Goal: Task Accomplishment & Management: Manage account settings

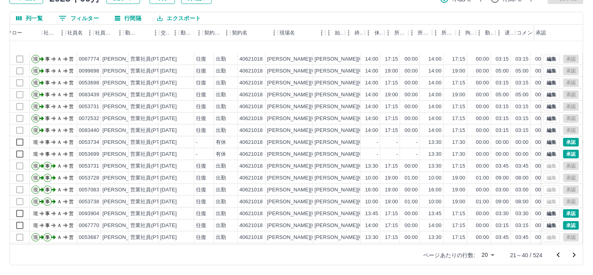
scroll to position [42, 35]
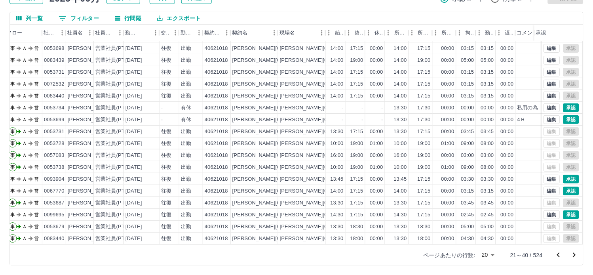
click at [574, 256] on icon "次のページへ" at bounding box center [575, 255] width 10 height 10
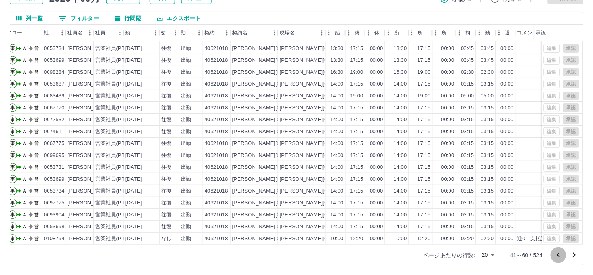
click at [559, 255] on icon "前のページへ" at bounding box center [558, 254] width 3 height 5
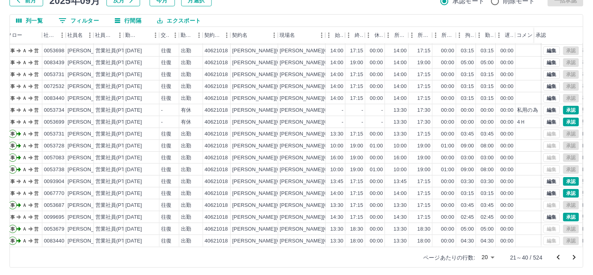
scroll to position [60, 0]
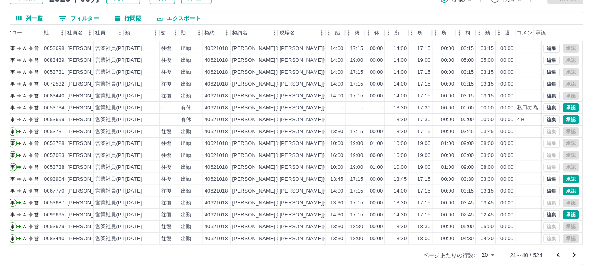
click at [559, 256] on icon "前のページへ" at bounding box center [559, 255] width 10 height 10
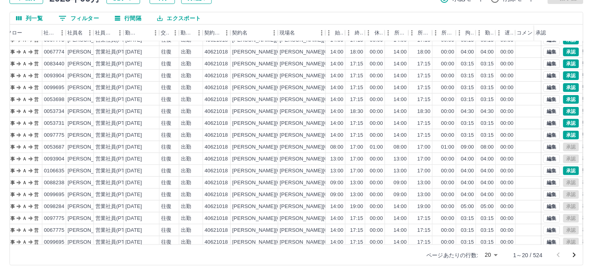
scroll to position [42, 35]
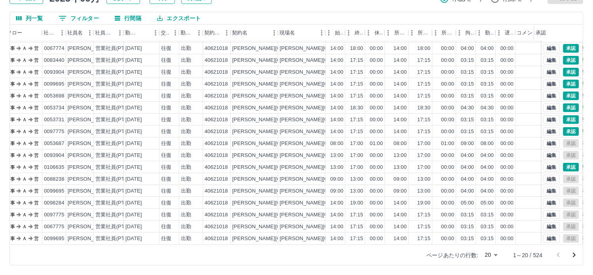
click at [574, 256] on icon "次のページへ" at bounding box center [575, 255] width 3 height 5
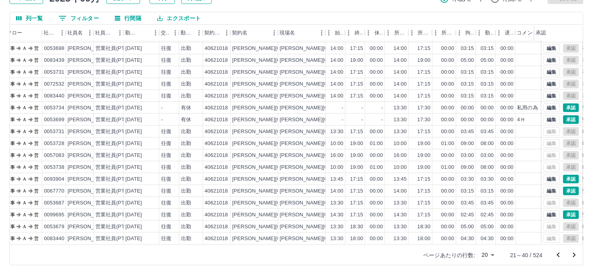
scroll to position [0, 35]
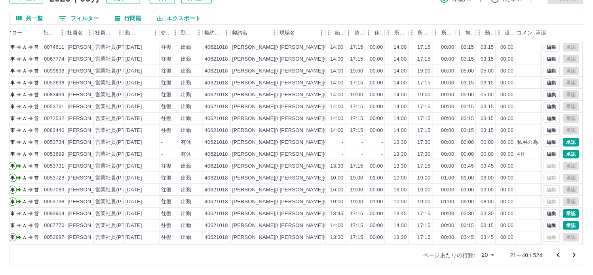
click at [558, 257] on icon "前のページへ" at bounding box center [559, 255] width 10 height 10
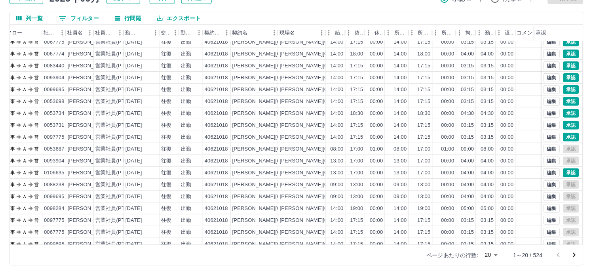
scroll to position [42, 35]
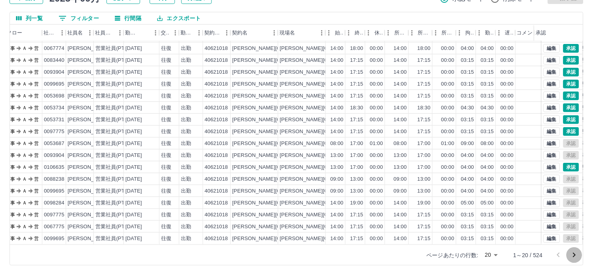
click at [575, 253] on icon "次のページへ" at bounding box center [575, 255] width 3 height 5
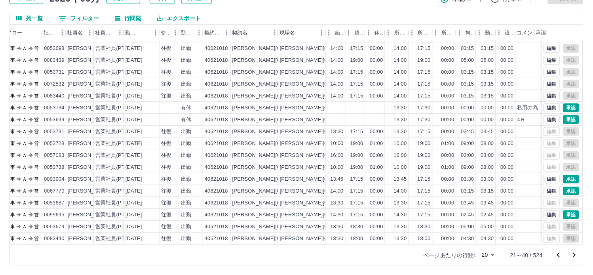
scroll to position [0, 35]
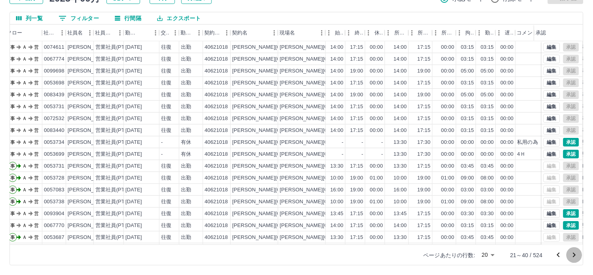
click at [575, 254] on icon "次のページへ" at bounding box center [575, 255] width 10 height 10
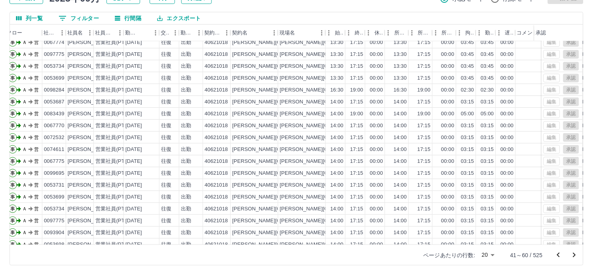
scroll to position [42, 35]
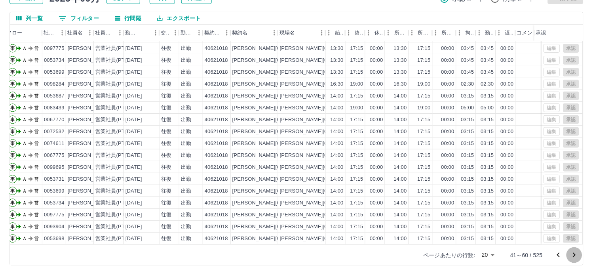
click at [574, 254] on icon "次のページへ" at bounding box center [575, 255] width 10 height 10
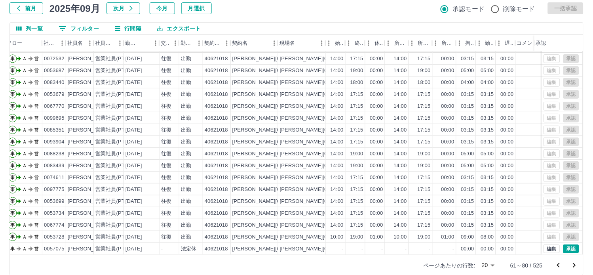
scroll to position [60, 0]
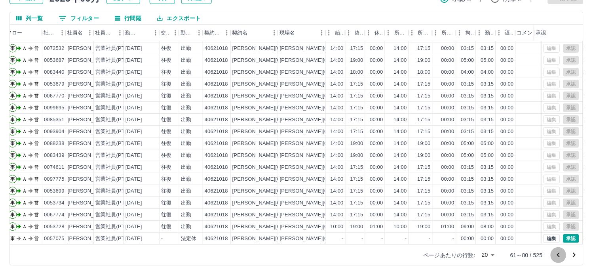
click at [559, 254] on icon "前のページへ" at bounding box center [558, 254] width 3 height 5
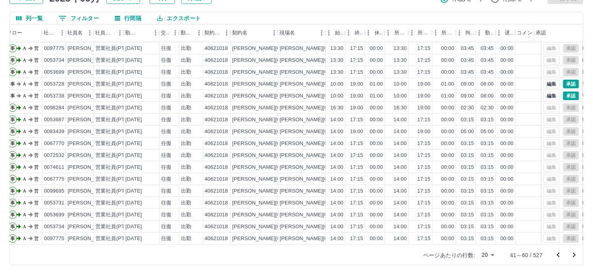
scroll to position [0, 35]
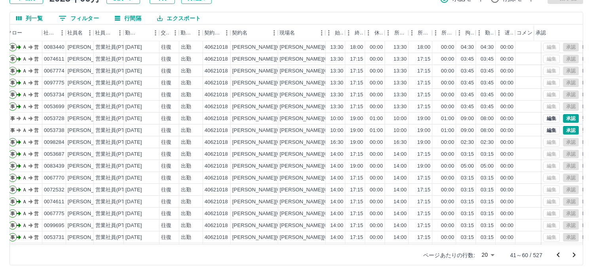
click at [559, 255] on icon "前のページへ" at bounding box center [558, 254] width 3 height 5
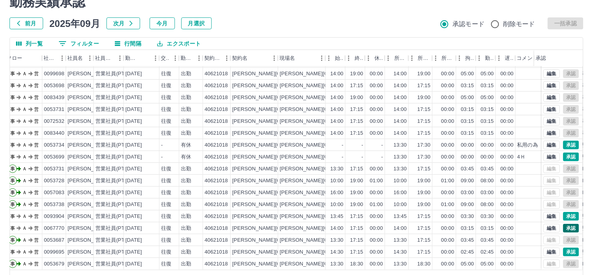
scroll to position [60, 0]
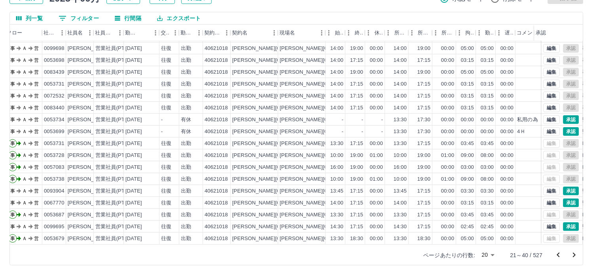
click at [556, 255] on icon "前のページへ" at bounding box center [559, 255] width 10 height 10
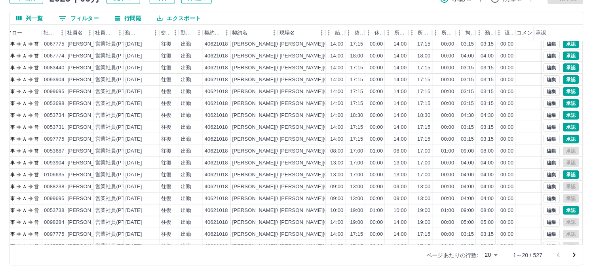
scroll to position [42, 35]
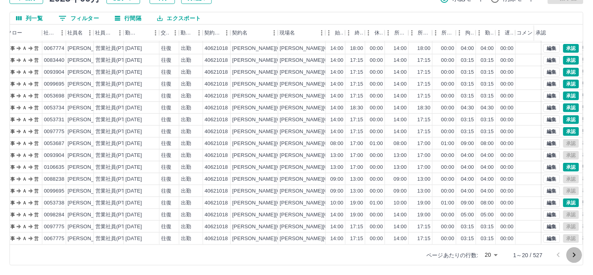
click at [572, 255] on icon "次のページへ" at bounding box center [575, 255] width 10 height 10
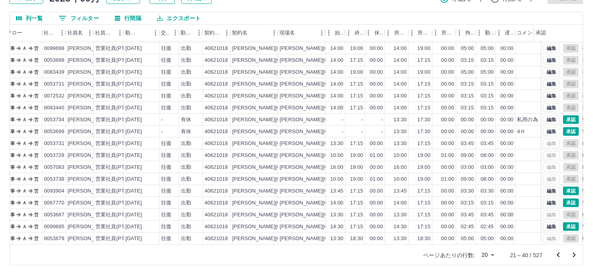
scroll to position [0, 35]
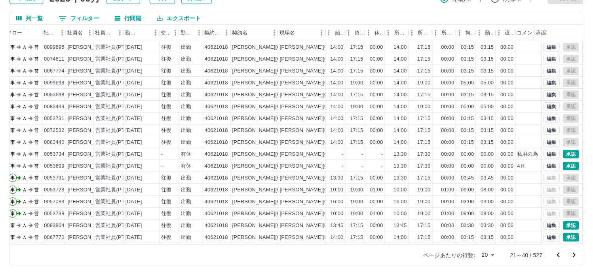
click at [559, 254] on icon "前のページへ" at bounding box center [559, 255] width 10 height 10
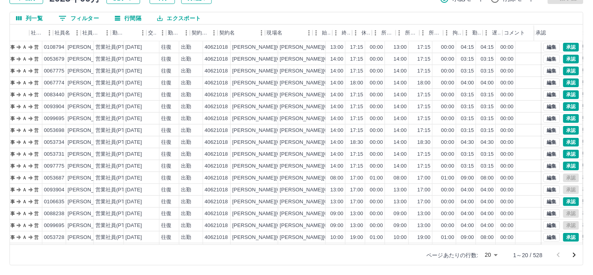
scroll to position [0, 53]
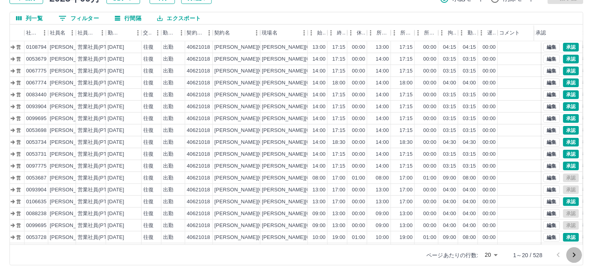
click at [574, 258] on icon "次のページへ" at bounding box center [575, 255] width 10 height 10
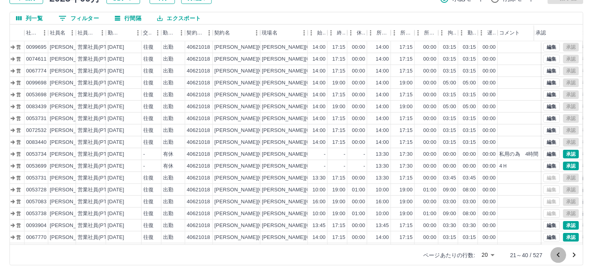
click at [558, 256] on icon "前のページへ" at bounding box center [559, 255] width 10 height 10
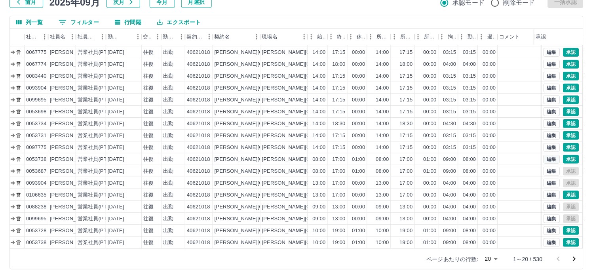
scroll to position [60, 0]
